Goal: Register for event/course

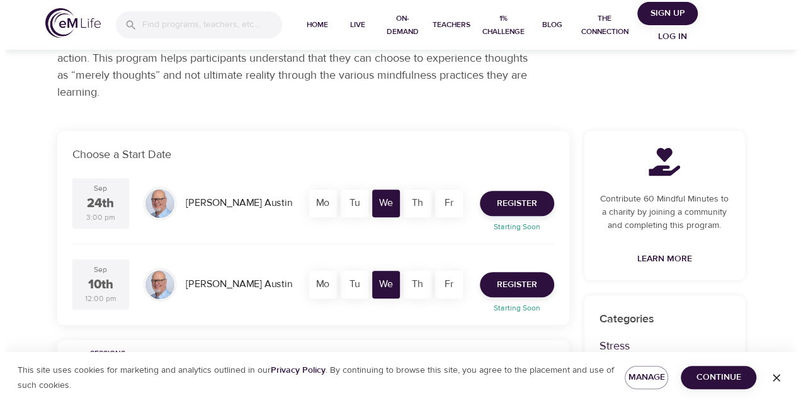
scroll to position [164, 0]
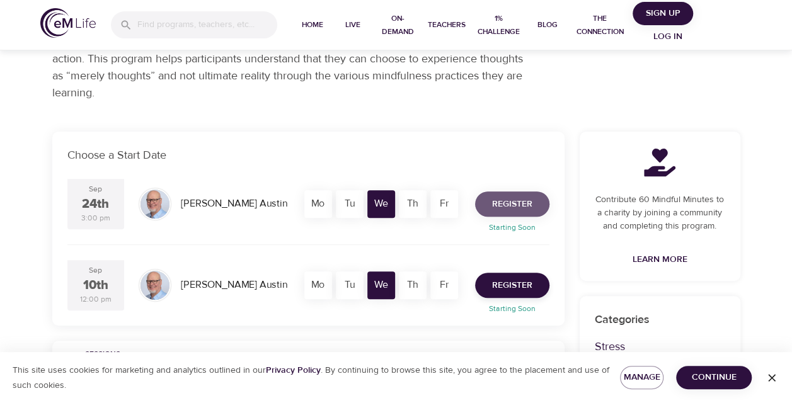
click at [511, 201] on span "Register" at bounding box center [512, 205] width 40 height 16
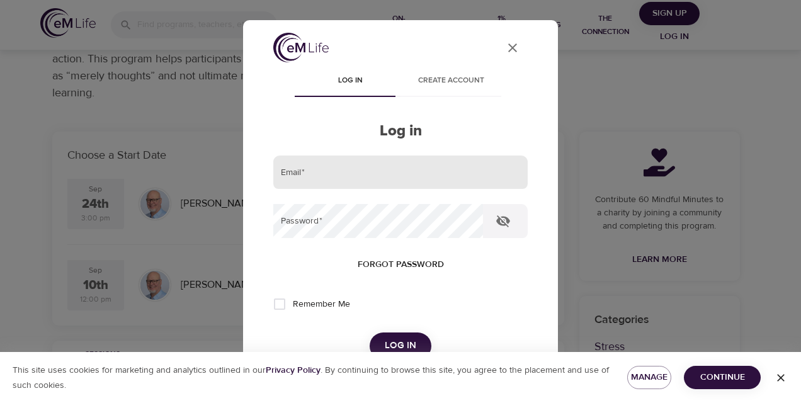
click at [363, 171] on input "email" at bounding box center [400, 173] width 254 height 34
type input "nstgermain@metlife.com"
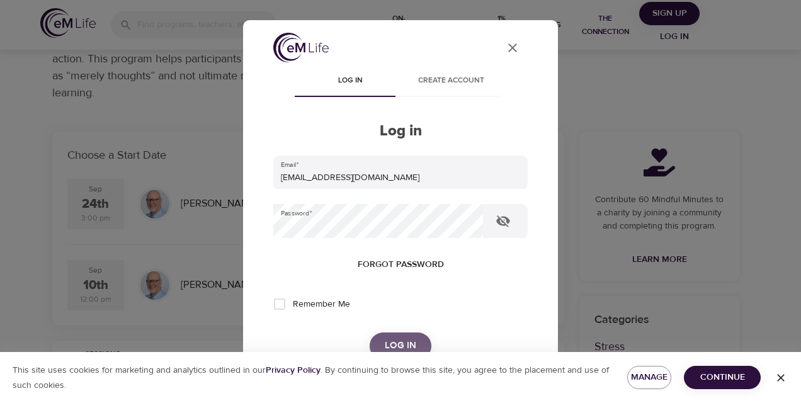
click at [385, 341] on span "Log in" at bounding box center [400, 346] width 31 height 16
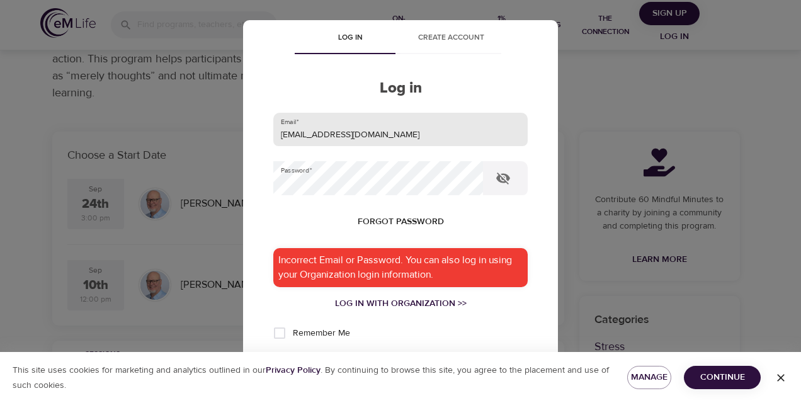
scroll to position [63, 0]
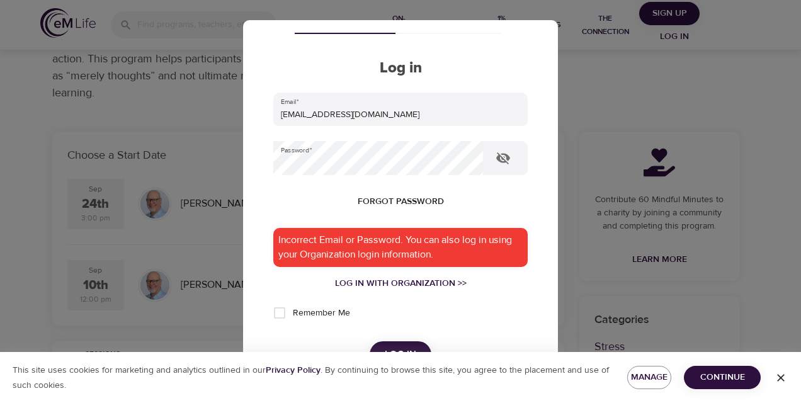
click at [375, 248] on div "Incorrect Email or Password. You can also log in using your Organization login …" at bounding box center [400, 247] width 254 height 39
click at [505, 159] on icon "button" at bounding box center [503, 158] width 15 height 15
click at [426, 282] on div "Log in with Organization >>" at bounding box center [400, 283] width 254 height 13
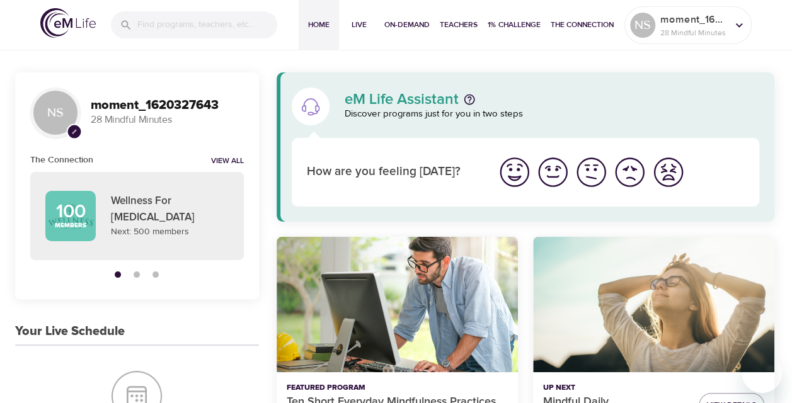
click at [596, 166] on img "I'm feeling ok" at bounding box center [591, 172] width 35 height 35
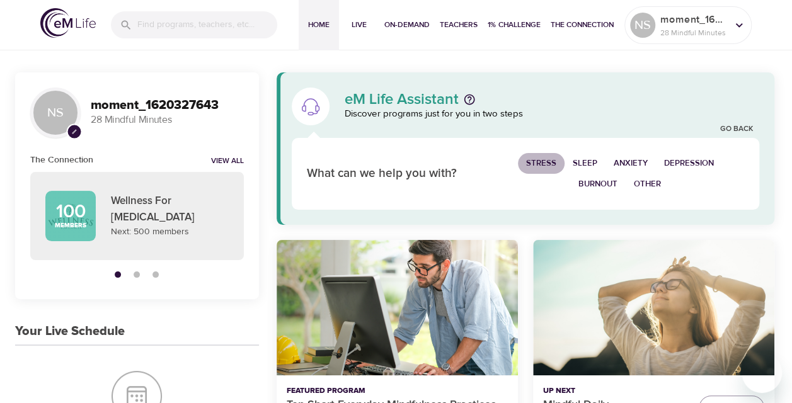
click at [535, 160] on span "Stress" at bounding box center [541, 163] width 30 height 14
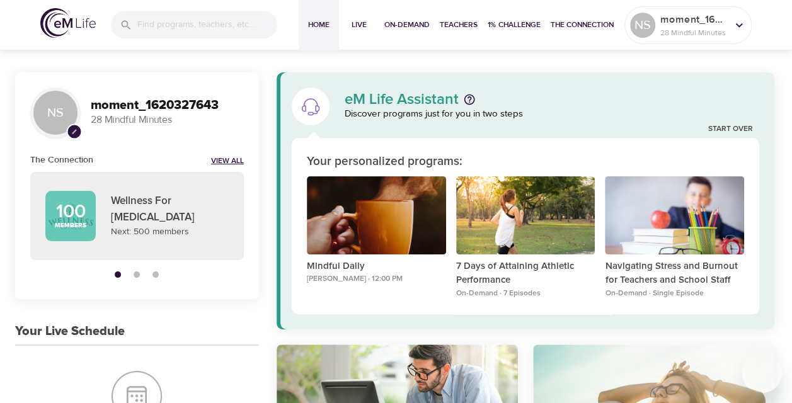
click at [228, 162] on link "View All" at bounding box center [227, 161] width 33 height 11
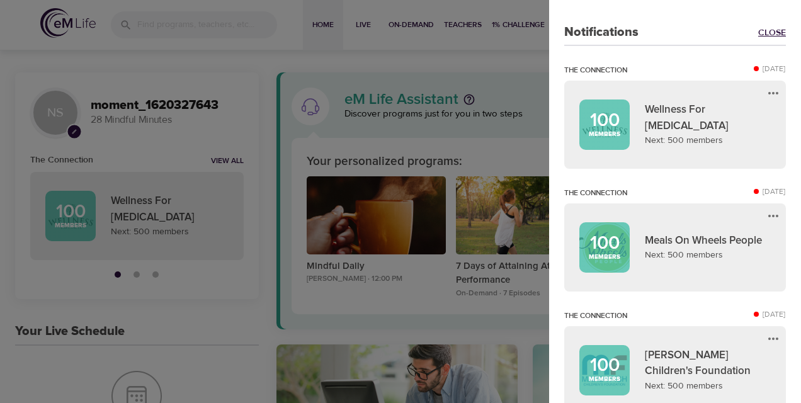
click at [770, 27] on link "Close" at bounding box center [772, 32] width 28 height 13
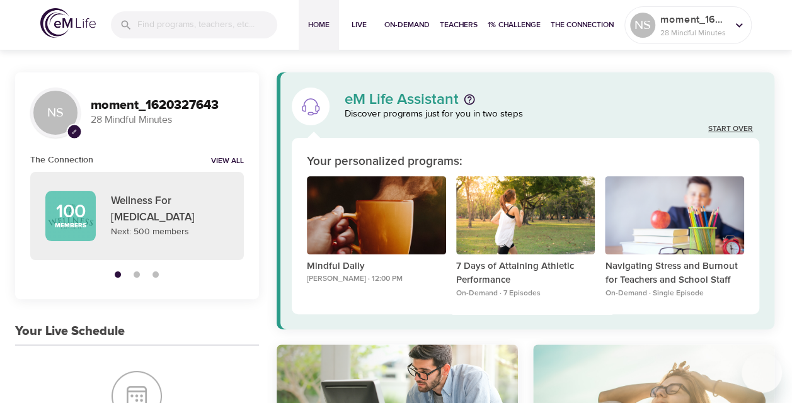
click at [722, 125] on link "Start Over" at bounding box center [730, 129] width 45 height 11
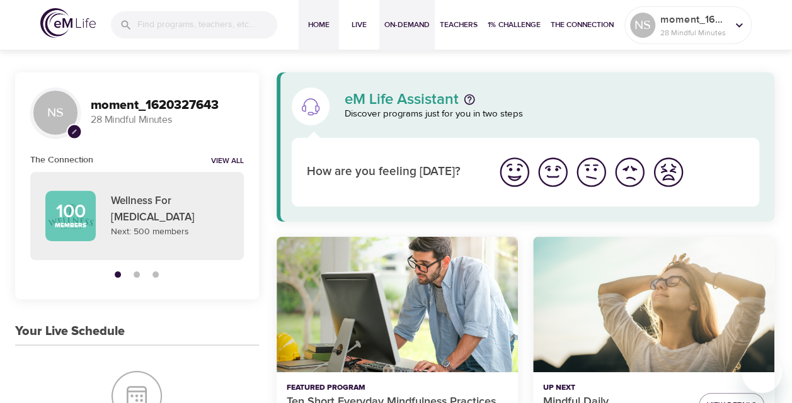
click at [406, 23] on span "On-Demand" at bounding box center [406, 24] width 45 height 13
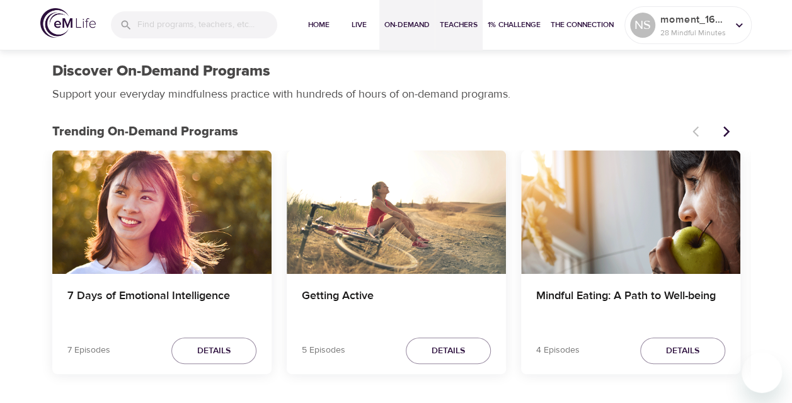
click at [466, 25] on span "Teachers" at bounding box center [459, 24] width 38 height 13
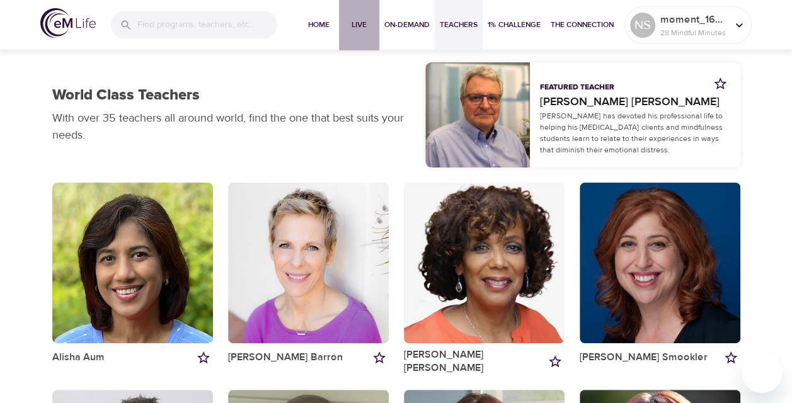
click at [355, 23] on span "Live" at bounding box center [359, 24] width 30 height 13
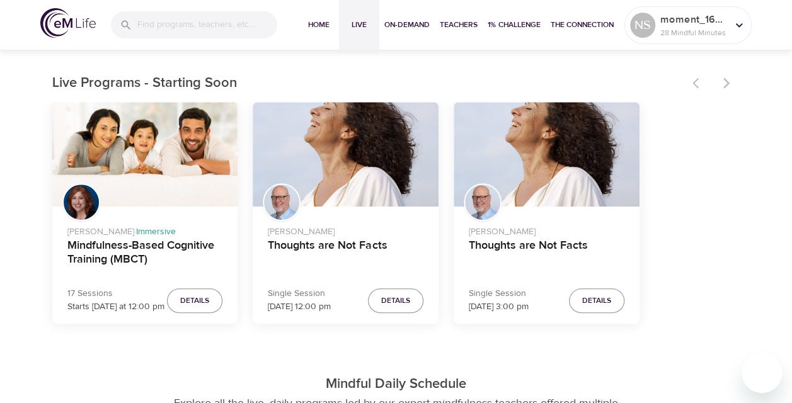
scroll to position [378, 0]
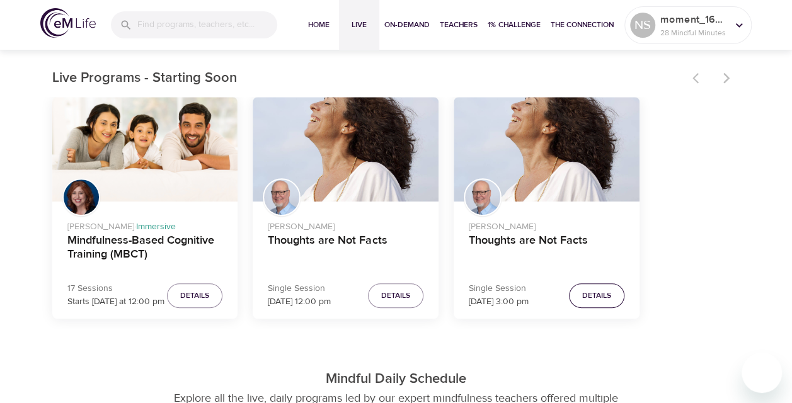
click at [596, 295] on span "Details" at bounding box center [596, 295] width 29 height 13
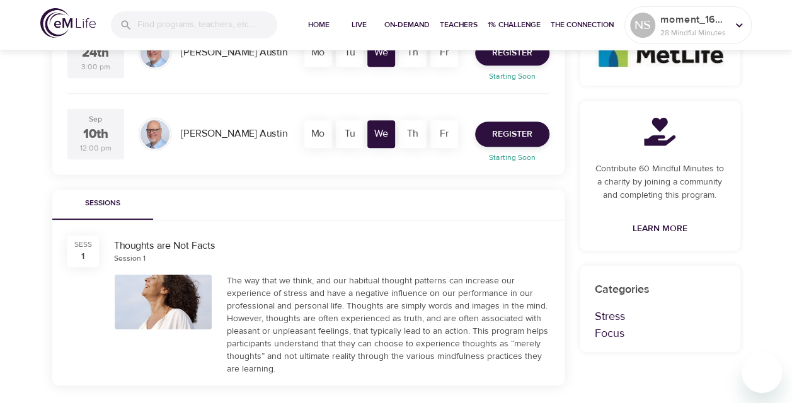
scroll to position [252, 0]
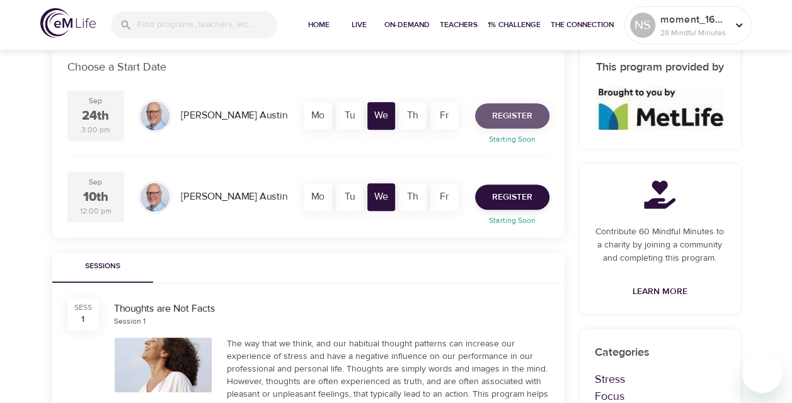
click at [520, 110] on span "Register" at bounding box center [512, 116] width 40 height 16
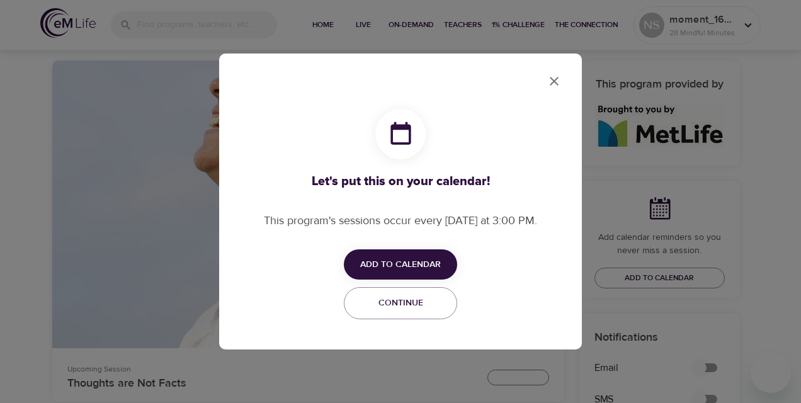
checkbox input "true"
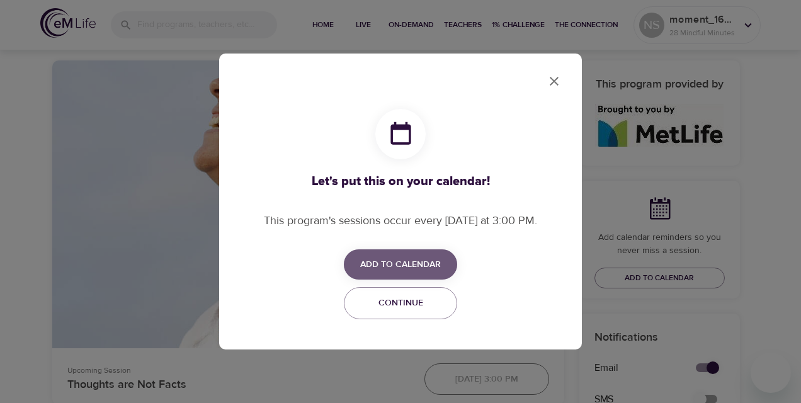
click at [407, 259] on span "Add to Calendar" at bounding box center [400, 265] width 81 height 16
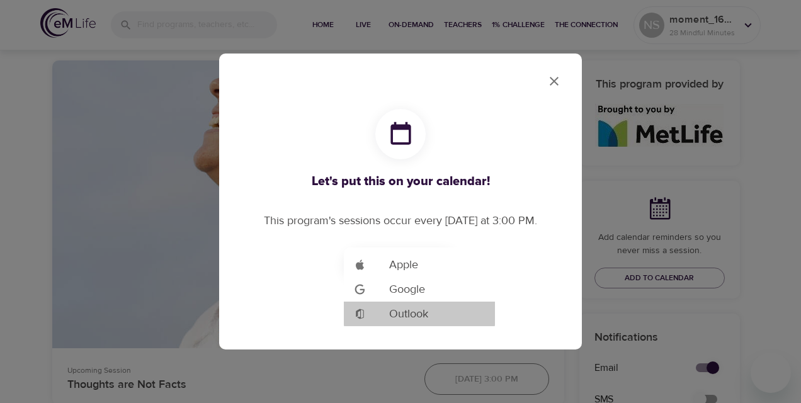
click at [411, 313] on span "Outlook" at bounding box center [408, 313] width 39 height 17
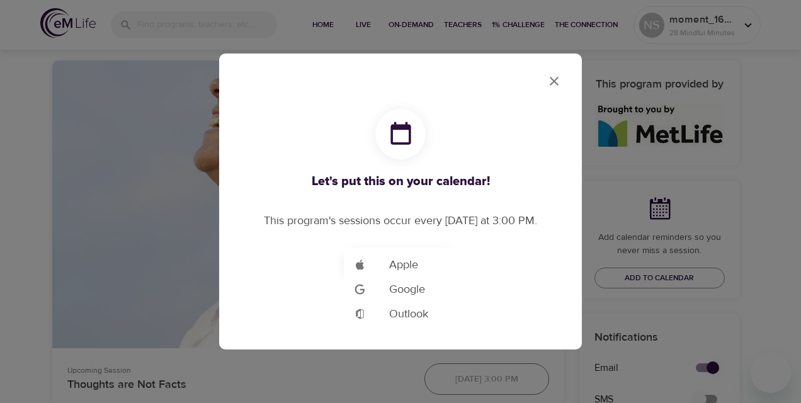
click at [554, 78] on div at bounding box center [400, 201] width 801 height 403
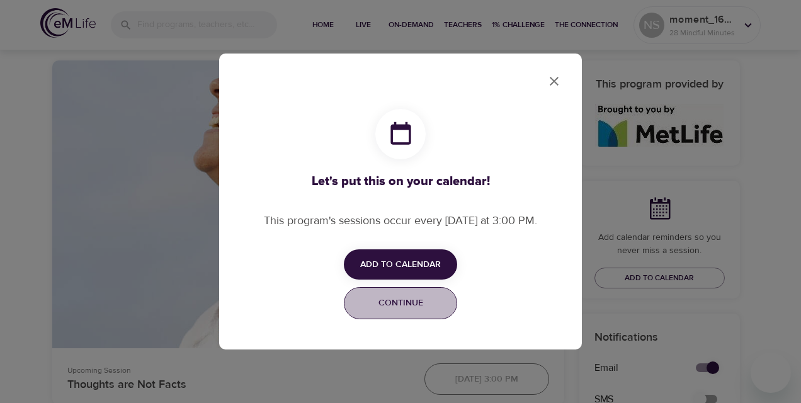
click at [399, 304] on span "Continue" at bounding box center [400, 303] width 97 height 16
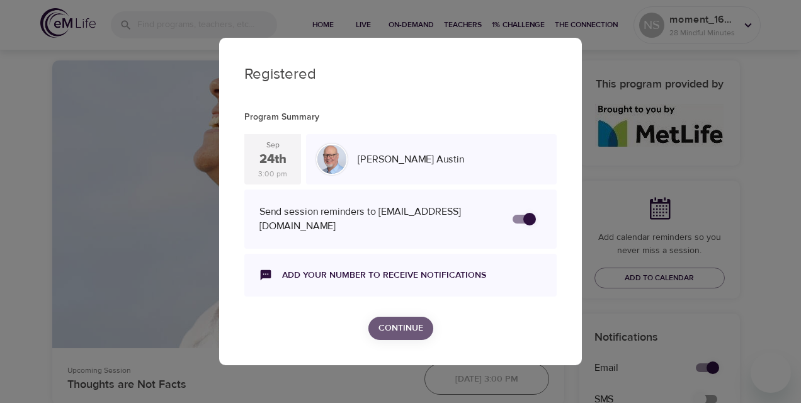
click at [394, 321] on span "Continue" at bounding box center [401, 329] width 45 height 16
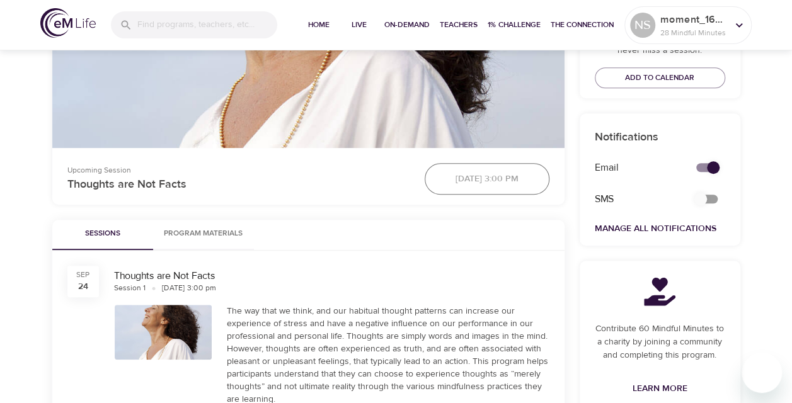
scroll to position [441, 0]
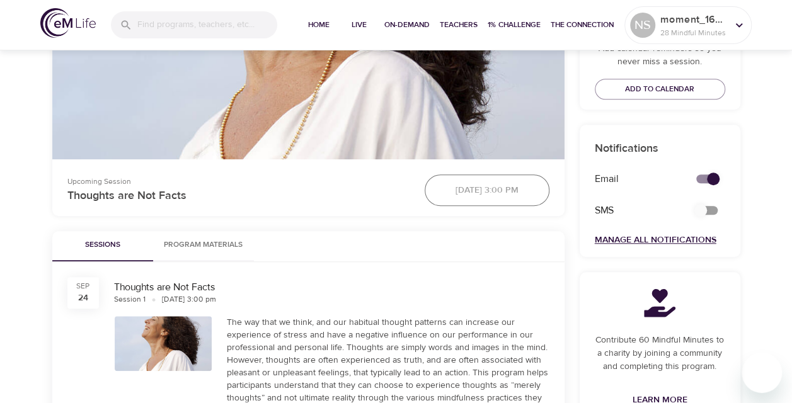
click at [690, 236] on link "Manage All Notifications" at bounding box center [656, 239] width 122 height 11
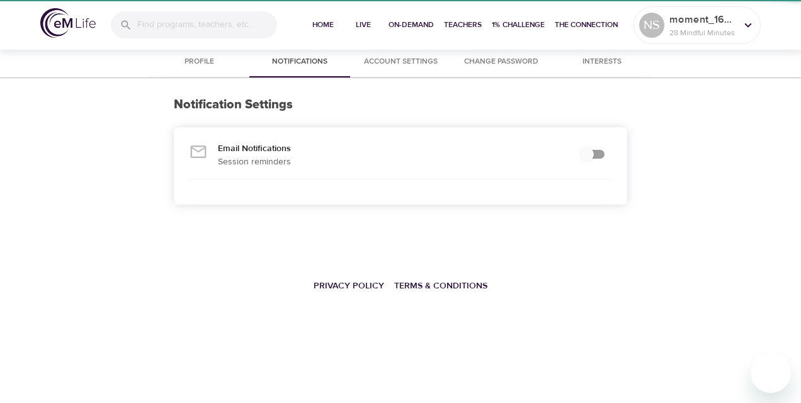
checkbox input "true"
